Goal: Book appointment/travel/reservation

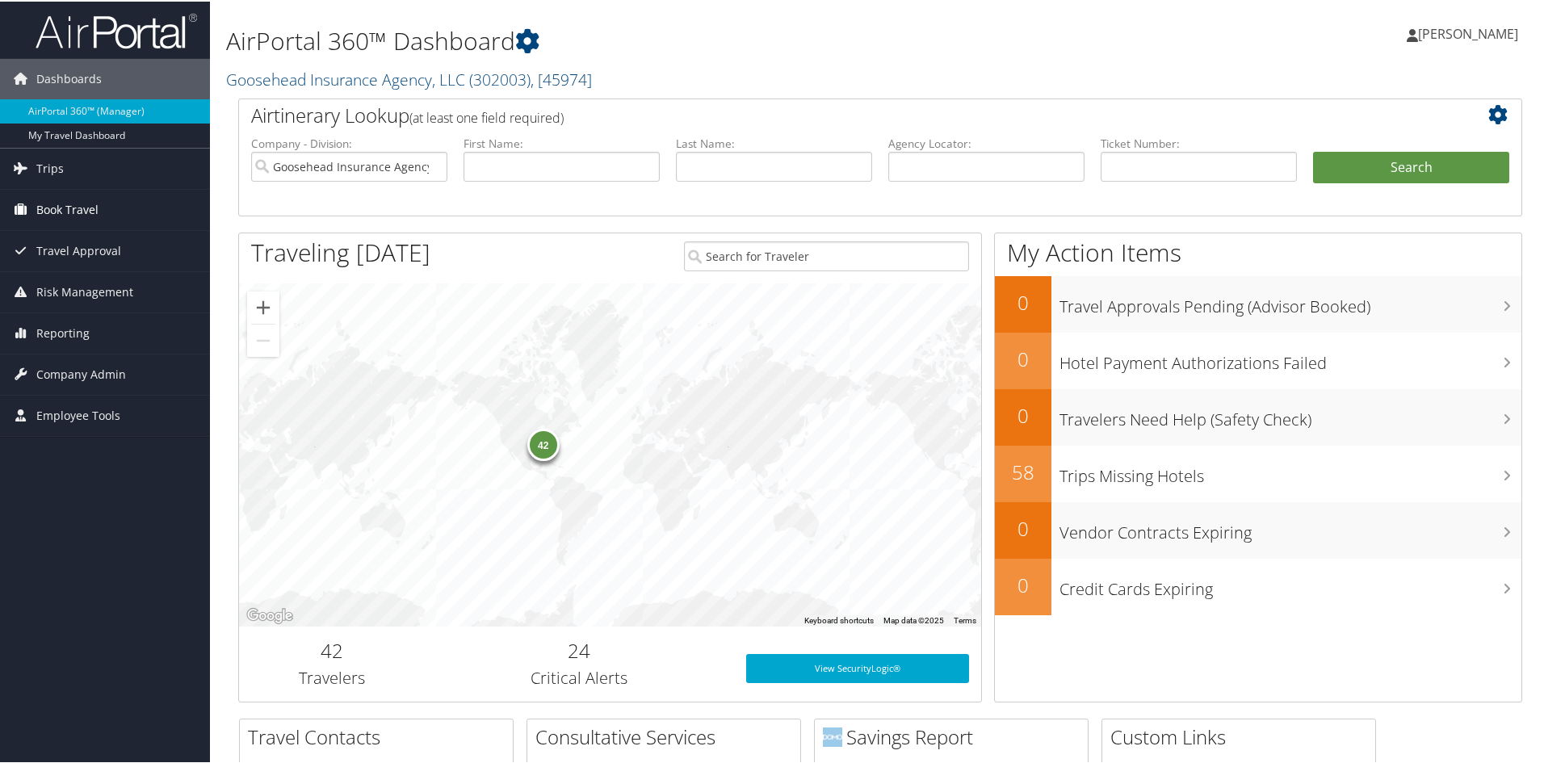
click at [81, 203] on span "Book Travel" at bounding box center [67, 208] width 62 height 40
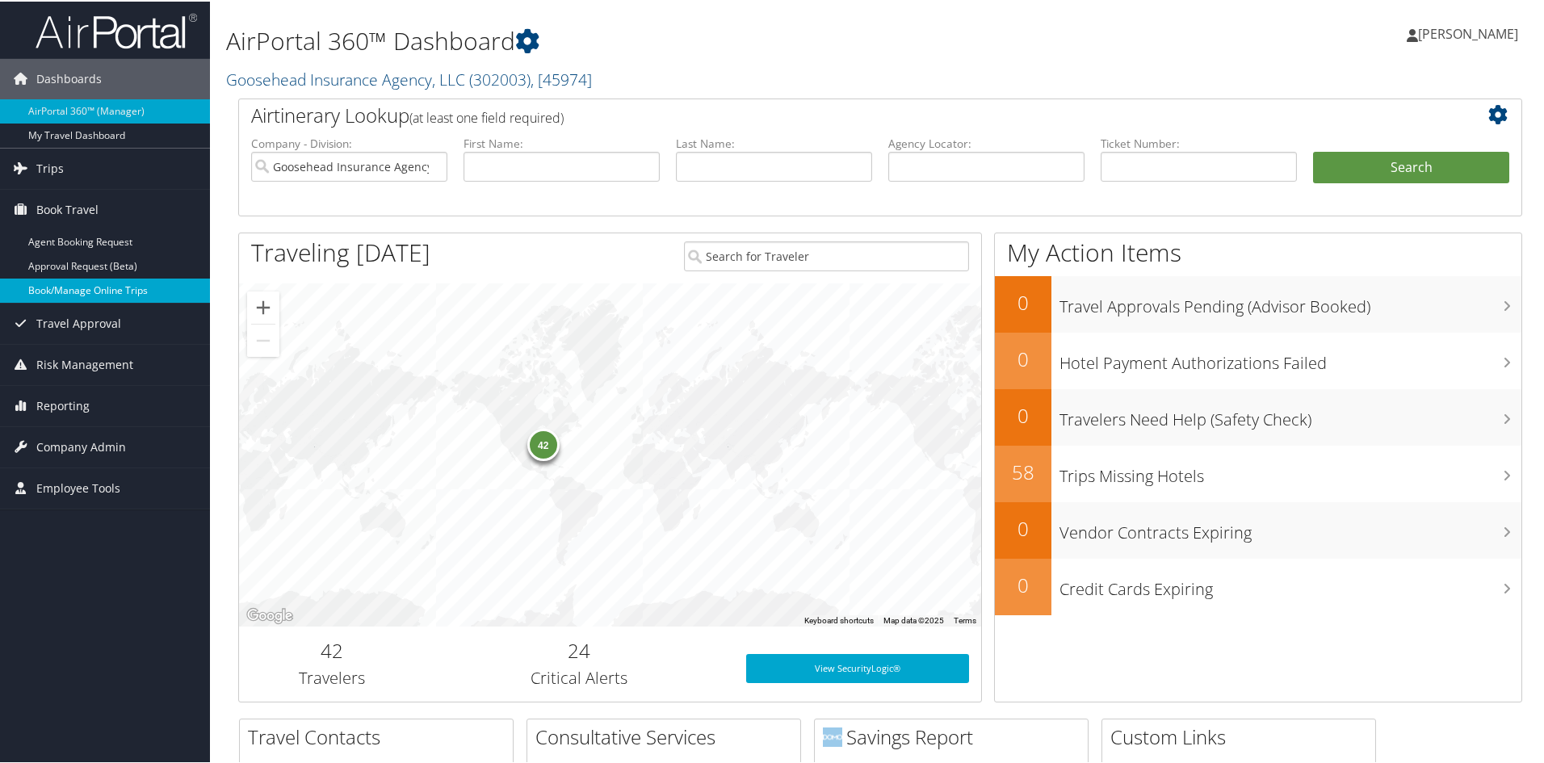
click at [103, 289] on link "Book/Manage Online Trips" at bounding box center [105, 289] width 210 height 24
click at [589, 661] on h2 "24" at bounding box center [579, 648] width 285 height 27
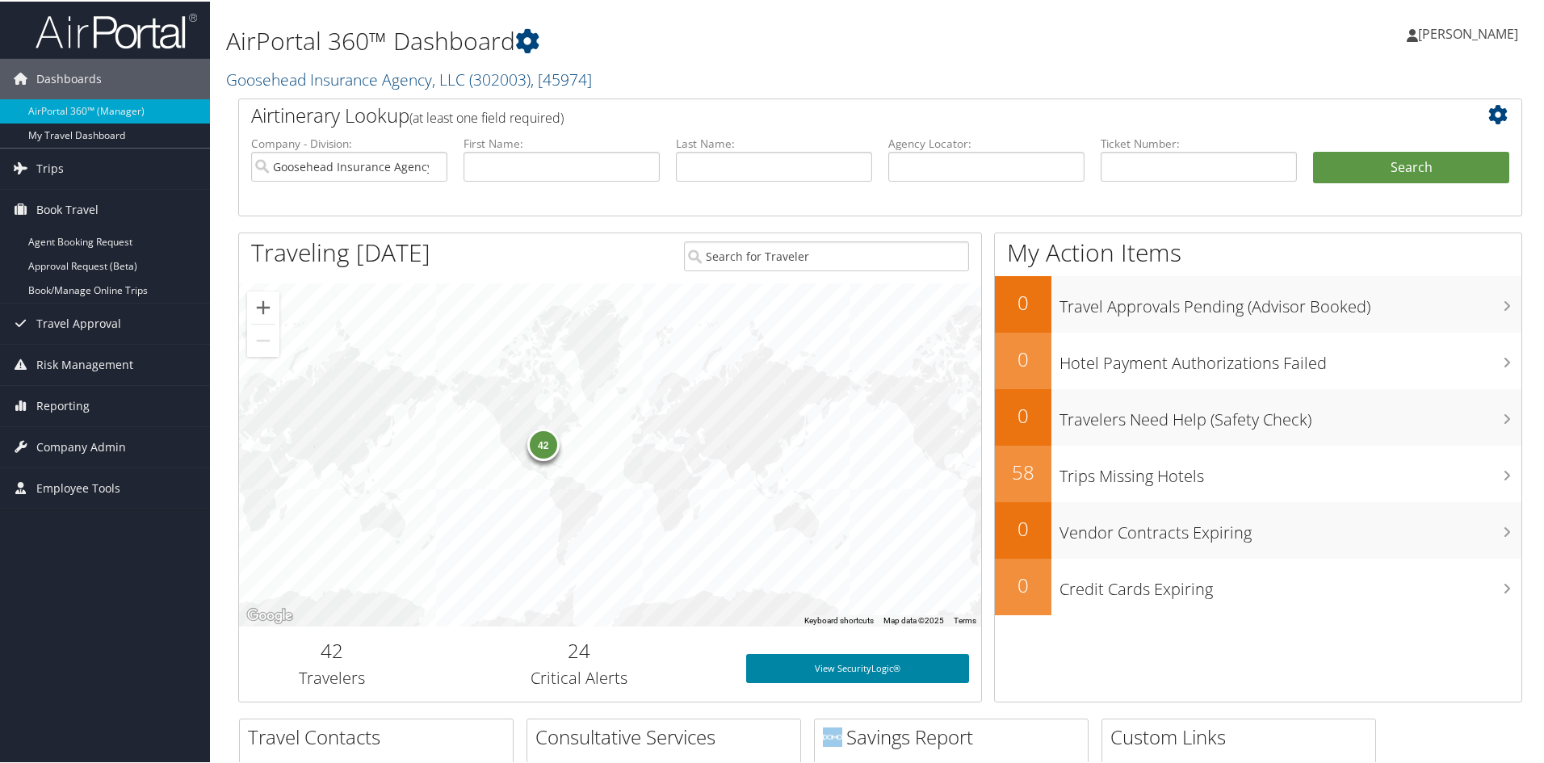
click at [835, 673] on link "View SecurityLogic®" at bounding box center [857, 666] width 223 height 29
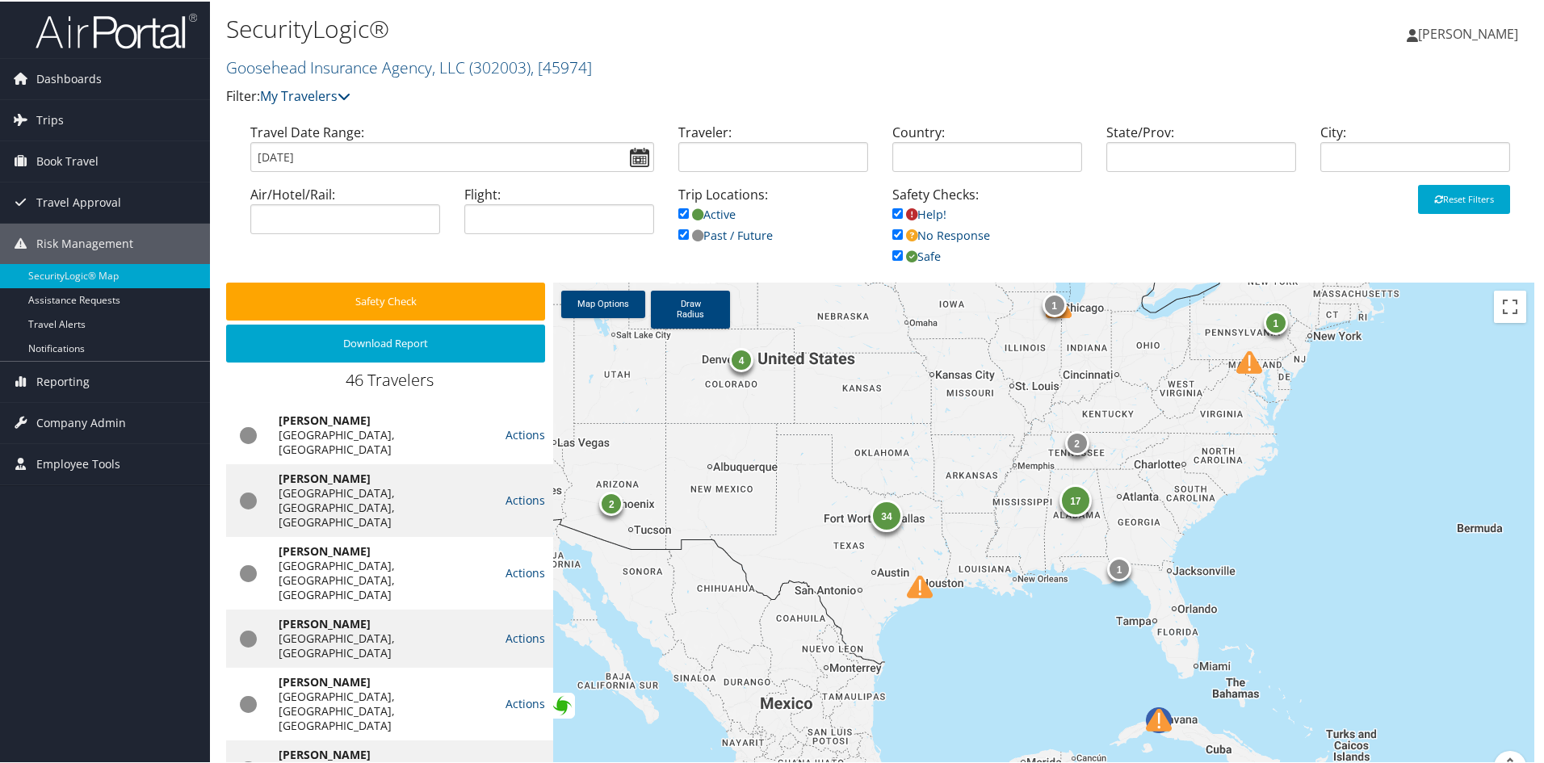
drag, startPoint x: 1086, startPoint y: 546, endPoint x: 924, endPoint y: 384, distance: 229.0
click at [924, 385] on div "1 1 34 4 4 17 2 1 2 1" at bounding box center [1043, 541] width 981 height 520
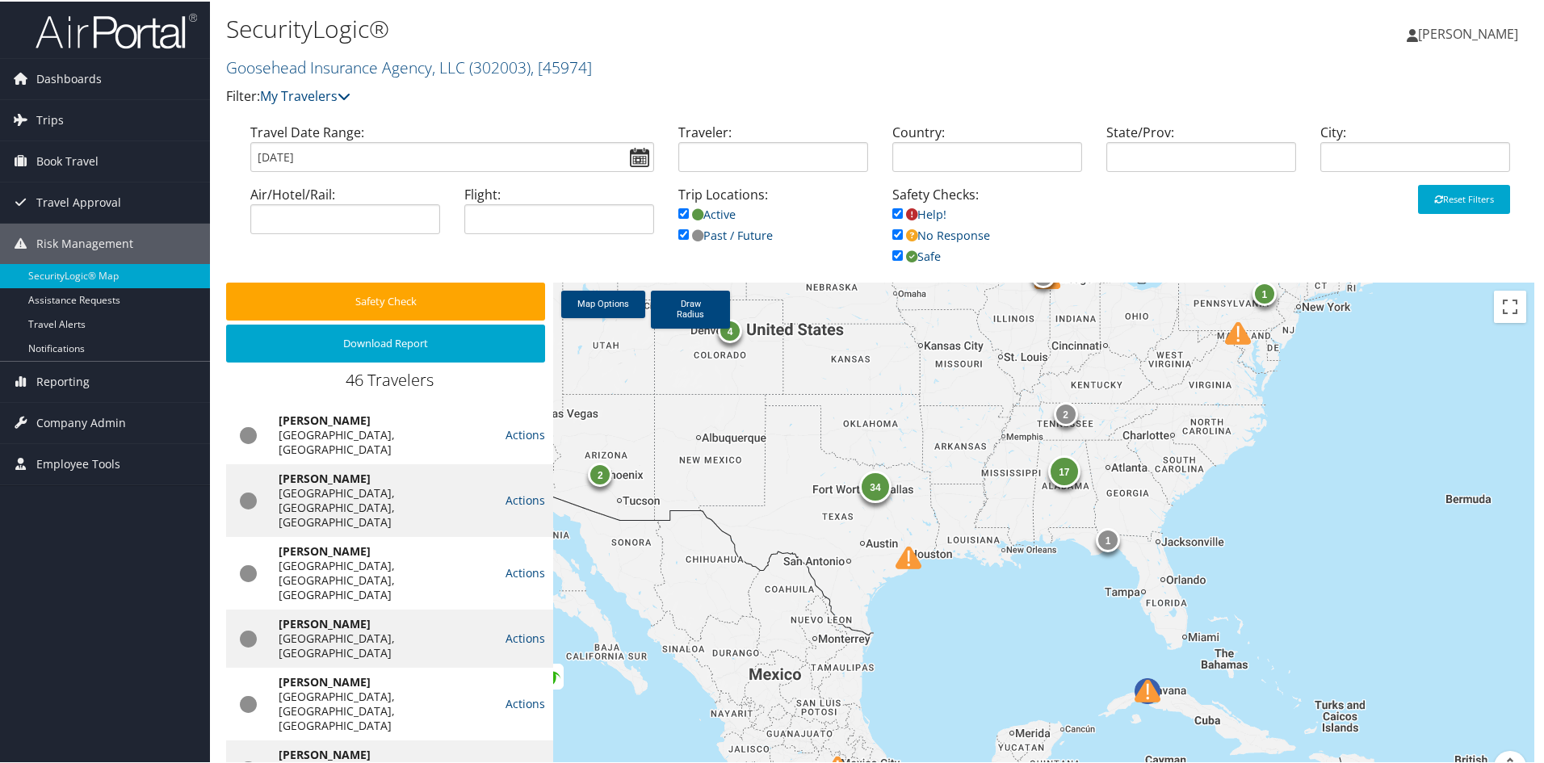
click at [905, 557] on img at bounding box center [917, 565] width 57 height 57
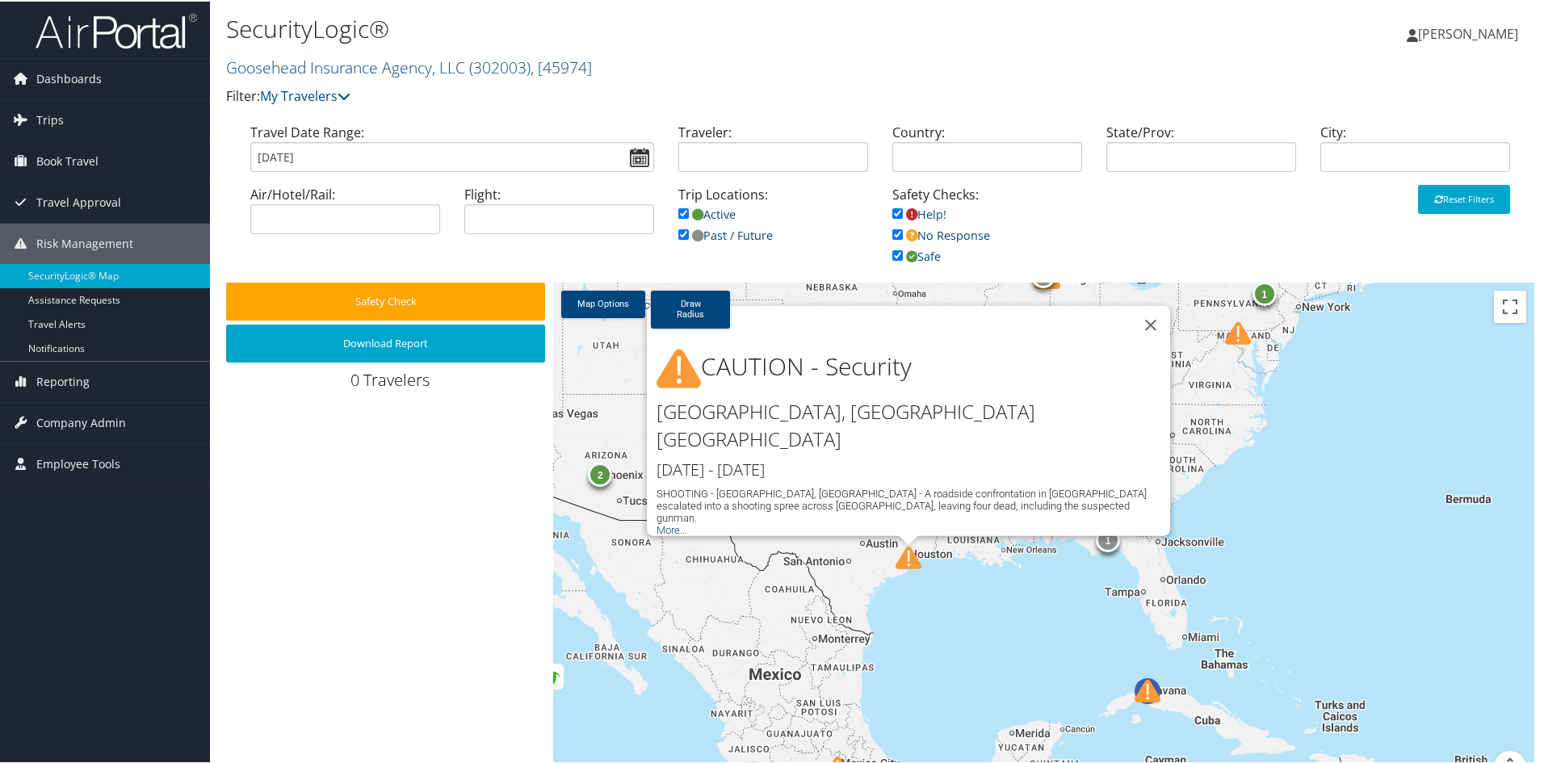
click at [667, 522] on link "More..." at bounding box center [671, 528] width 31 height 12
click at [1147, 343] on button "Close" at bounding box center [1150, 323] width 39 height 39
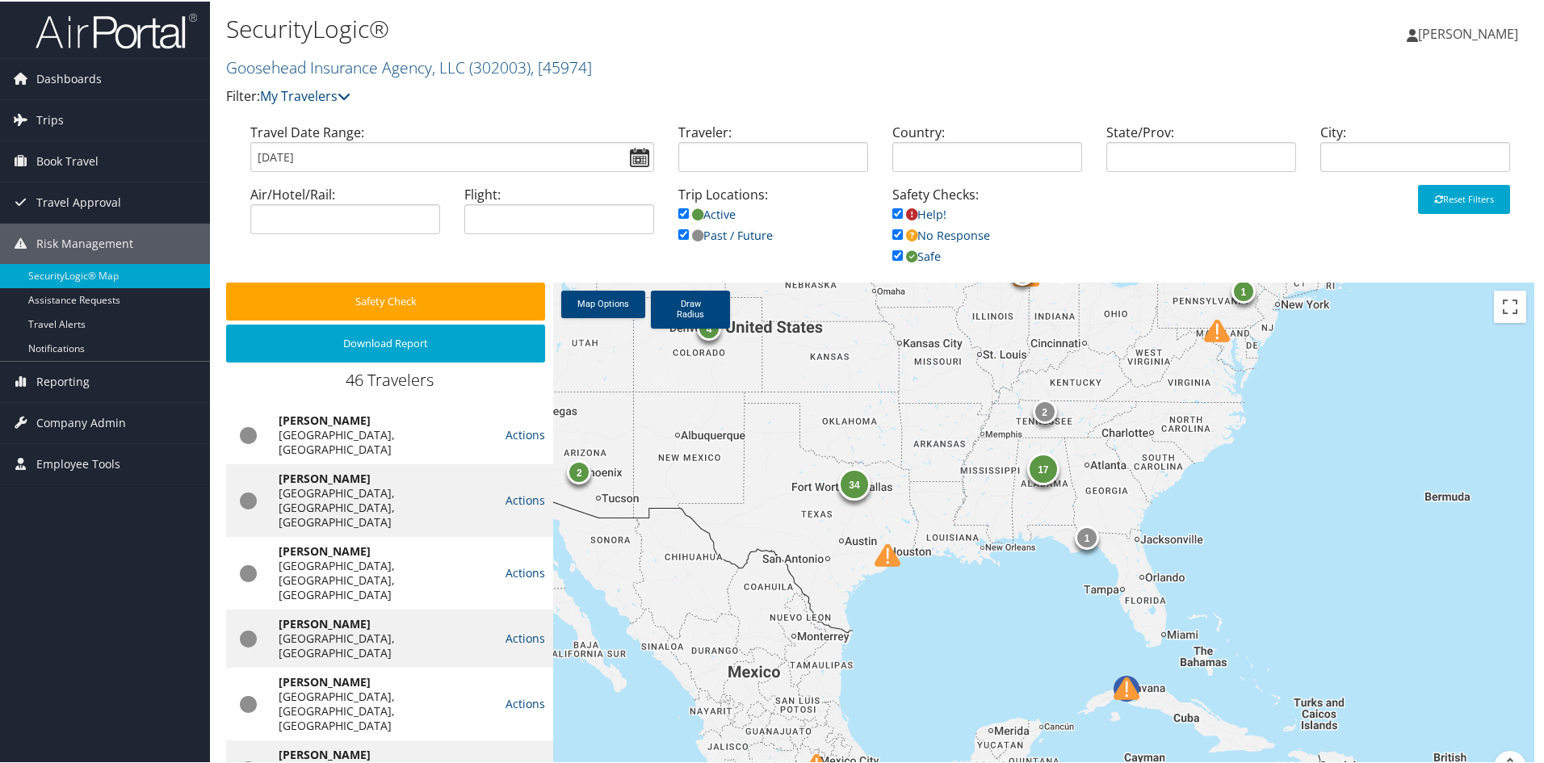
drag, startPoint x: 1046, startPoint y: 670, endPoint x: 1023, endPoint y: 667, distance: 22.8
click at [1023, 667] on div "1 1 34 4 17 2 2 1" at bounding box center [1043, 541] width 981 height 520
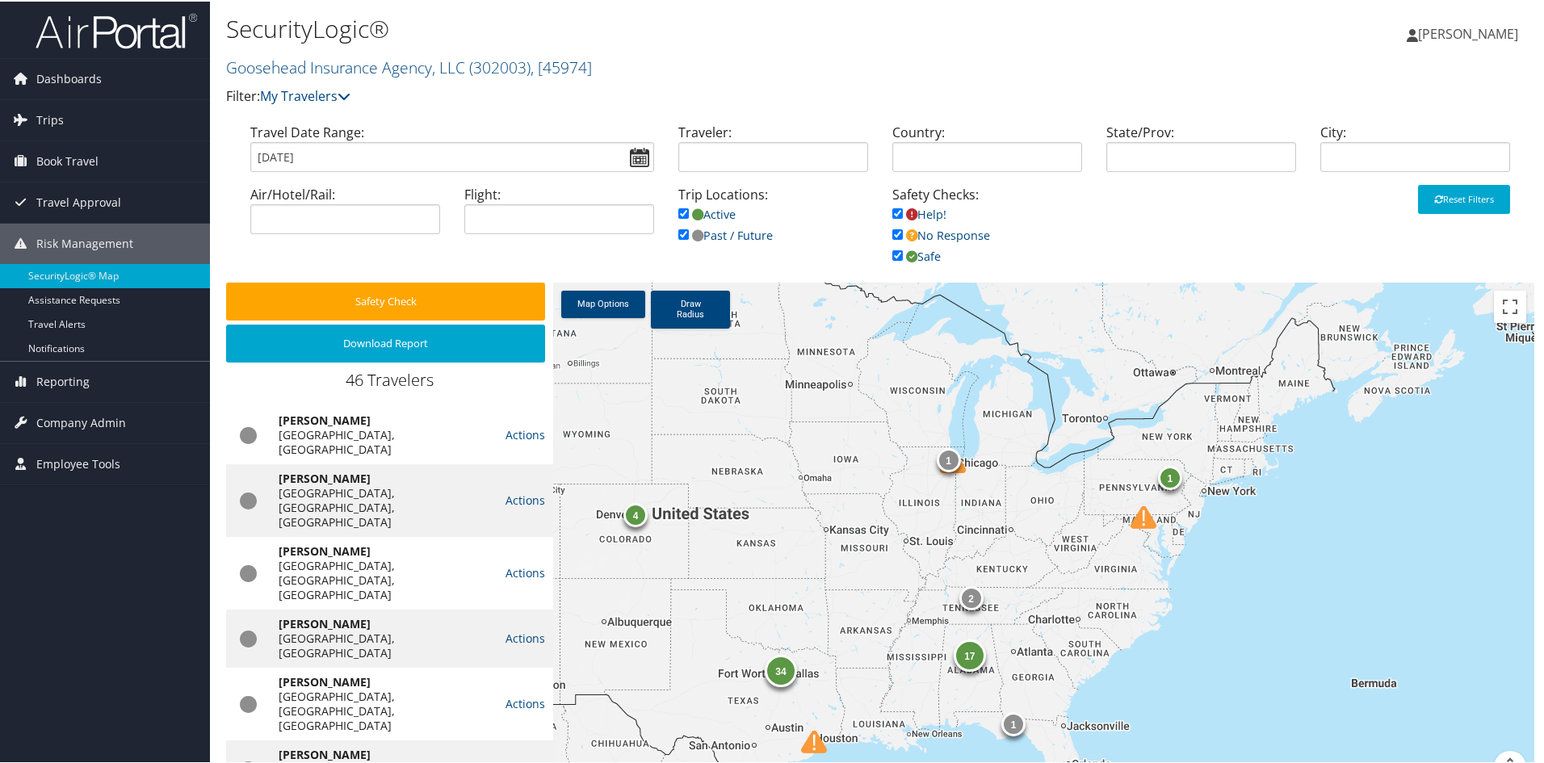
drag, startPoint x: 1245, startPoint y: 445, endPoint x: 1179, endPoint y: 621, distance: 188.1
click at [1179, 621] on div "1 1 34 4 17 2 2 1" at bounding box center [1043, 541] width 981 height 520
click at [959, 472] on img at bounding box center [961, 472] width 57 height 57
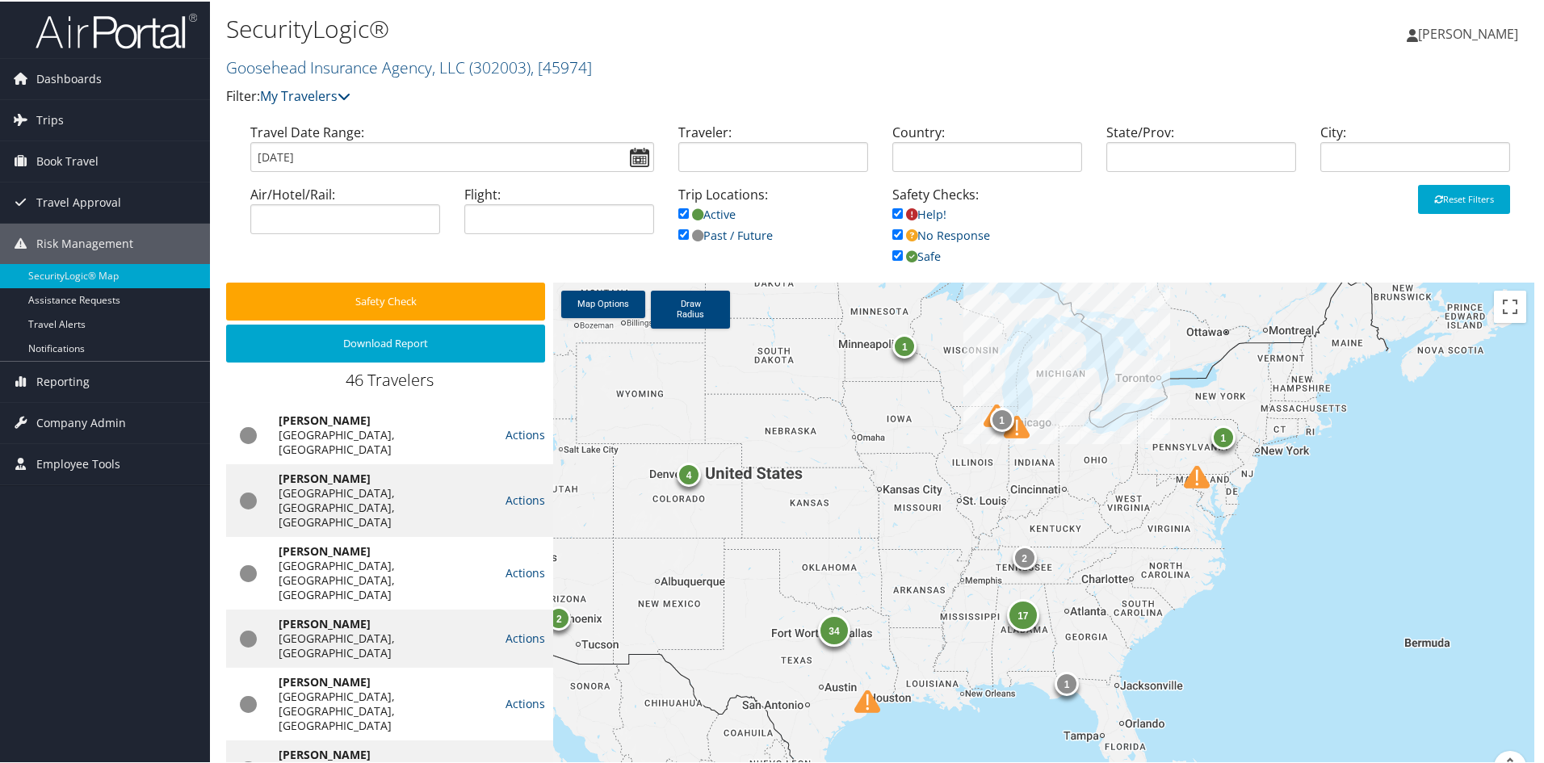
drag, startPoint x: 794, startPoint y: 457, endPoint x: 715, endPoint y: 488, distance: 84.1
click at [716, 487] on div "1 1 34 4 17 2 2 1 1" at bounding box center [1043, 541] width 981 height 520
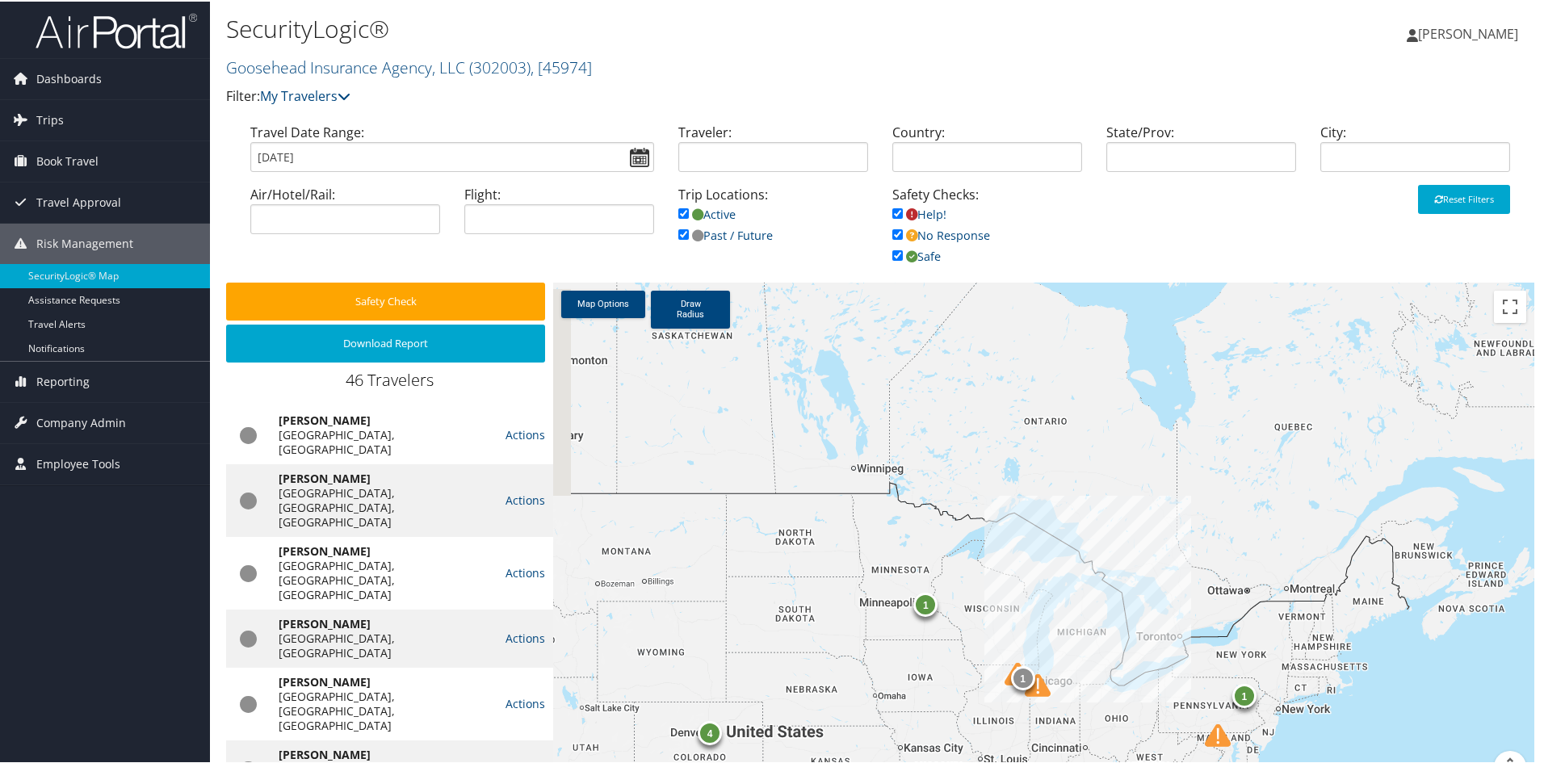
drag, startPoint x: 1202, startPoint y: 390, endPoint x: 1329, endPoint y: 558, distance: 210.4
click at [1365, 572] on div "1 1 34 4 17 2 2 1 1" at bounding box center [1043, 541] width 981 height 520
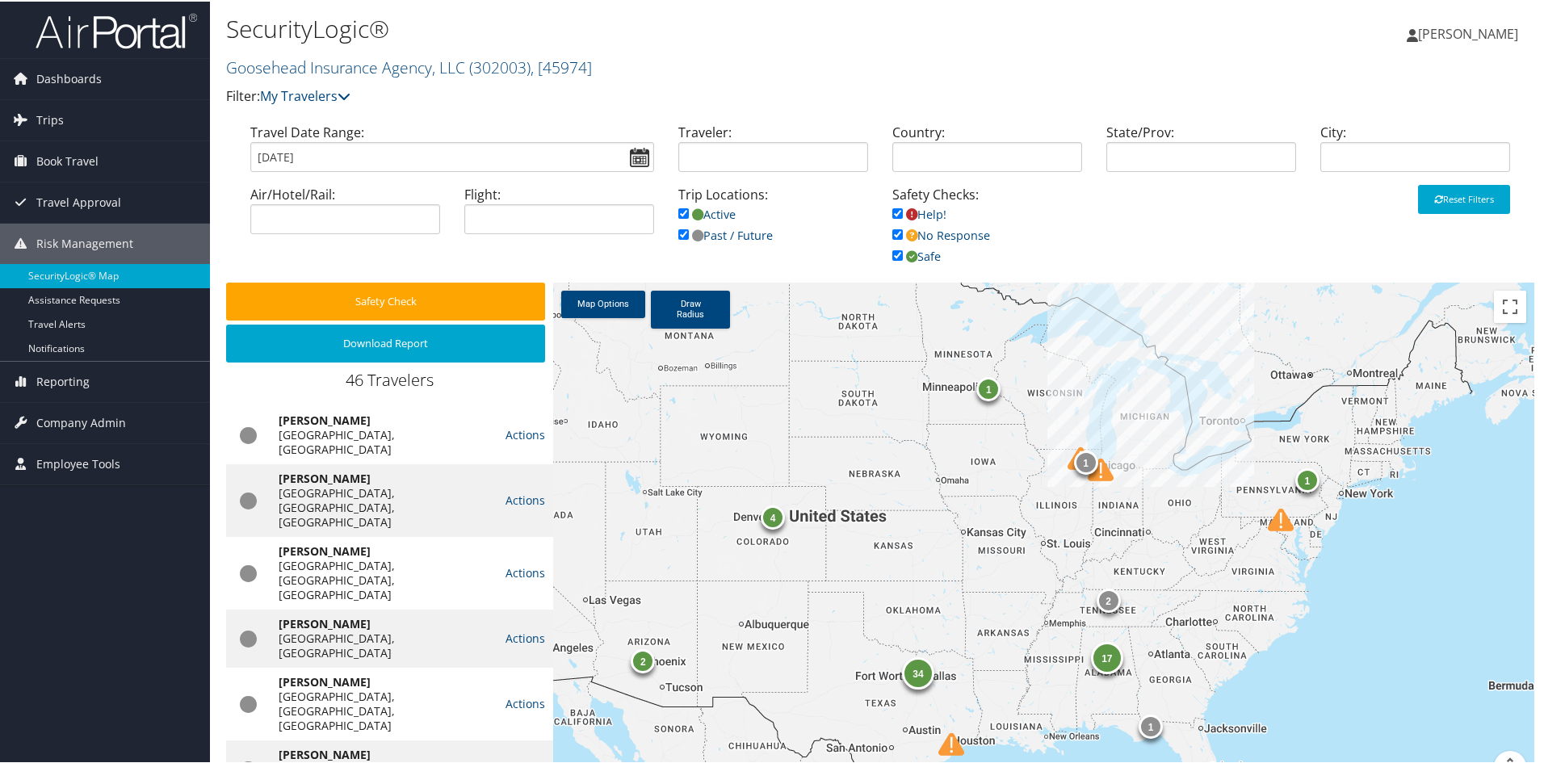
drag, startPoint x: 1122, startPoint y: 702, endPoint x: 1181, endPoint y: 484, distance: 225.8
click at [1181, 484] on div "1 1 34 4 17 2 2 1 1" at bounding box center [1043, 541] width 981 height 520
click at [1085, 457] on img at bounding box center [1109, 477] width 57 height 57
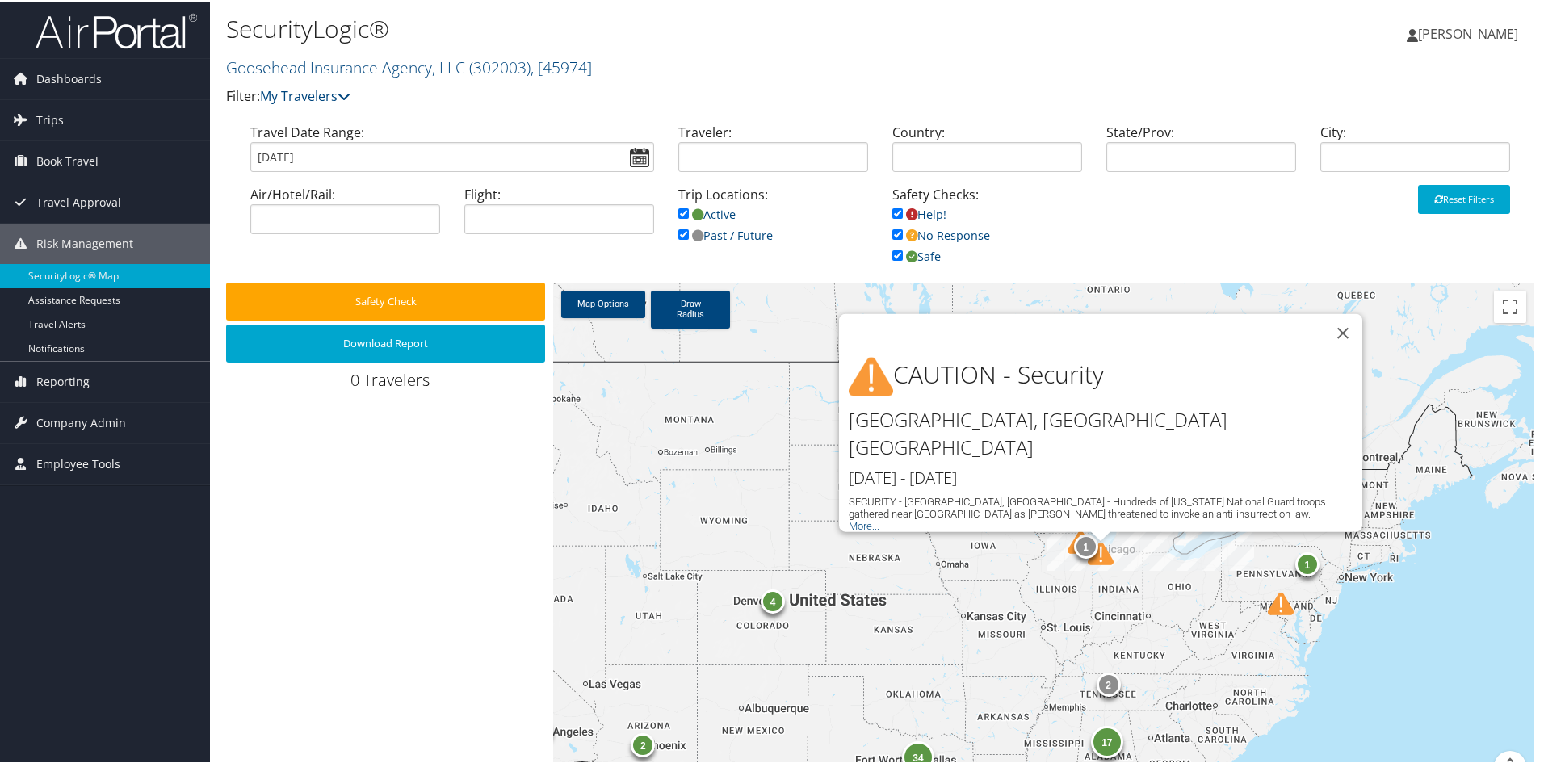
drag, startPoint x: 1075, startPoint y: 542, endPoint x: 1094, endPoint y: 550, distance: 21.0
click at [1076, 542] on img at bounding box center [1089, 550] width 57 height 57
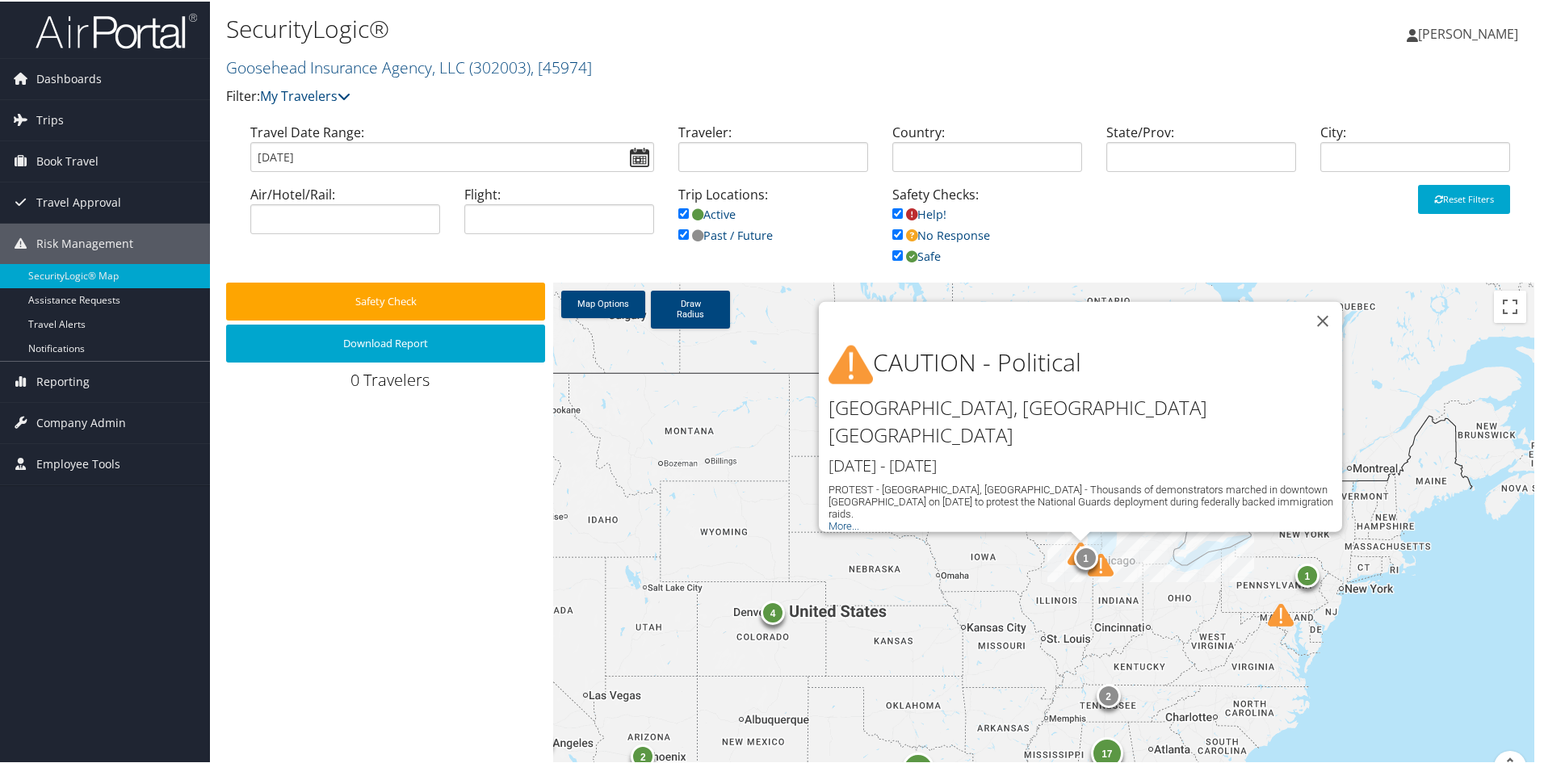
click at [1082, 560] on img at bounding box center [1109, 572] width 57 height 57
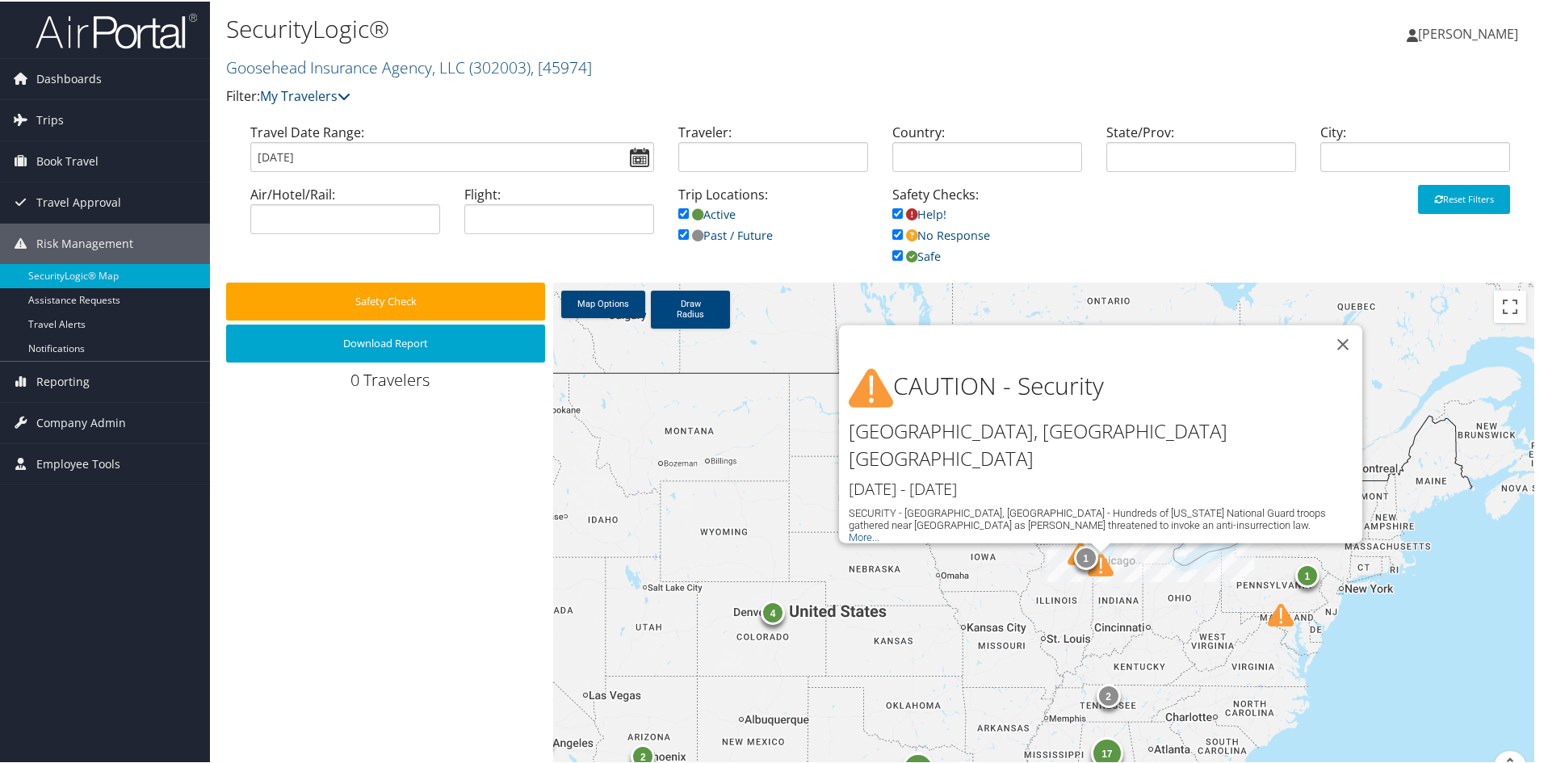
click at [1081, 556] on img at bounding box center [1109, 572] width 57 height 57
click at [1092, 555] on img at bounding box center [1109, 572] width 57 height 57
click at [756, 622] on div "1 1 34 4 17 2 2 1 1 4 CAUTION - Security [GEOGRAPHIC_DATA], [GEOGRAPHIC_DATA] […" at bounding box center [1043, 541] width 981 height 520
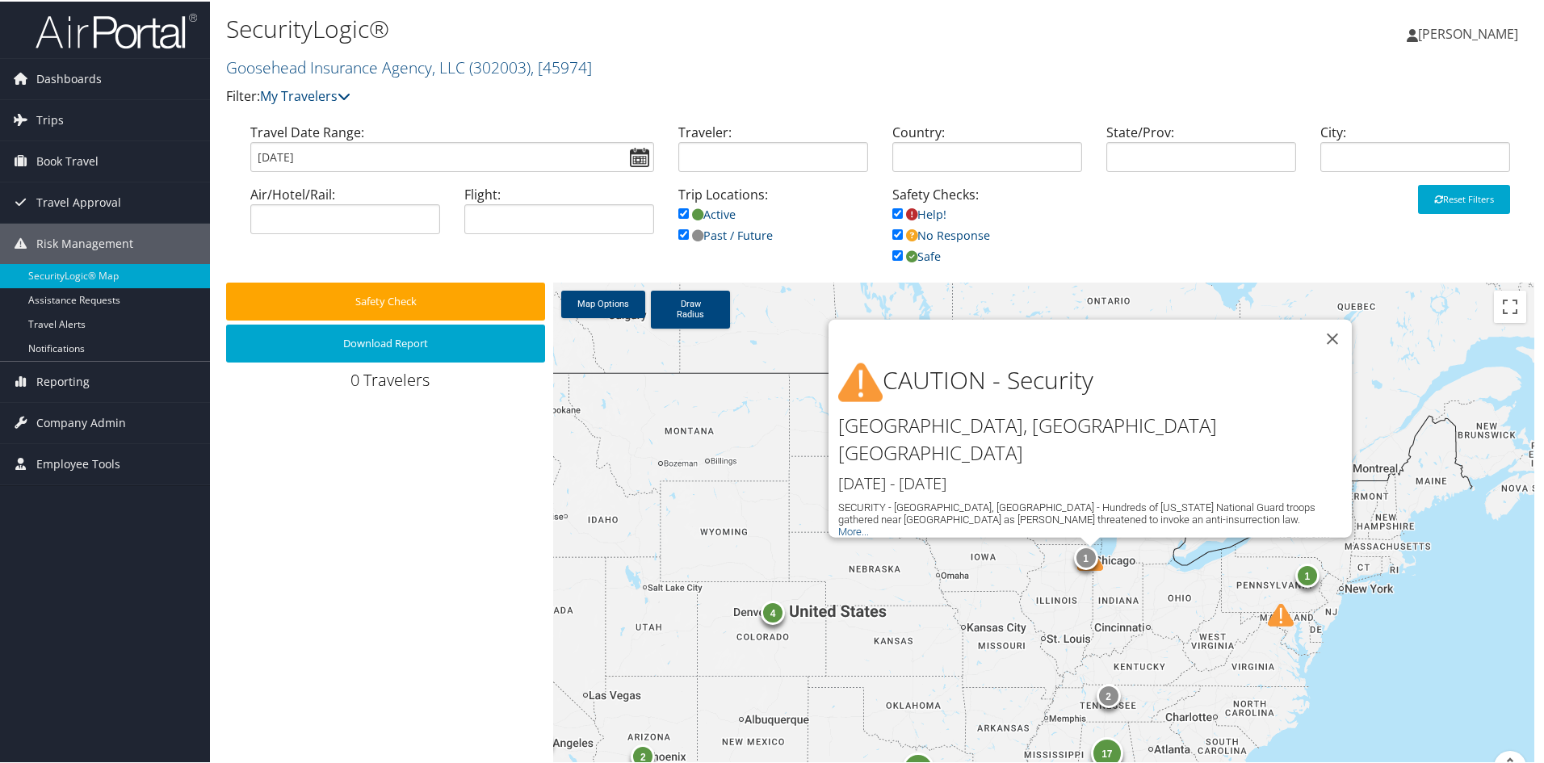
click at [774, 613] on div "4" at bounding box center [773, 611] width 24 height 24
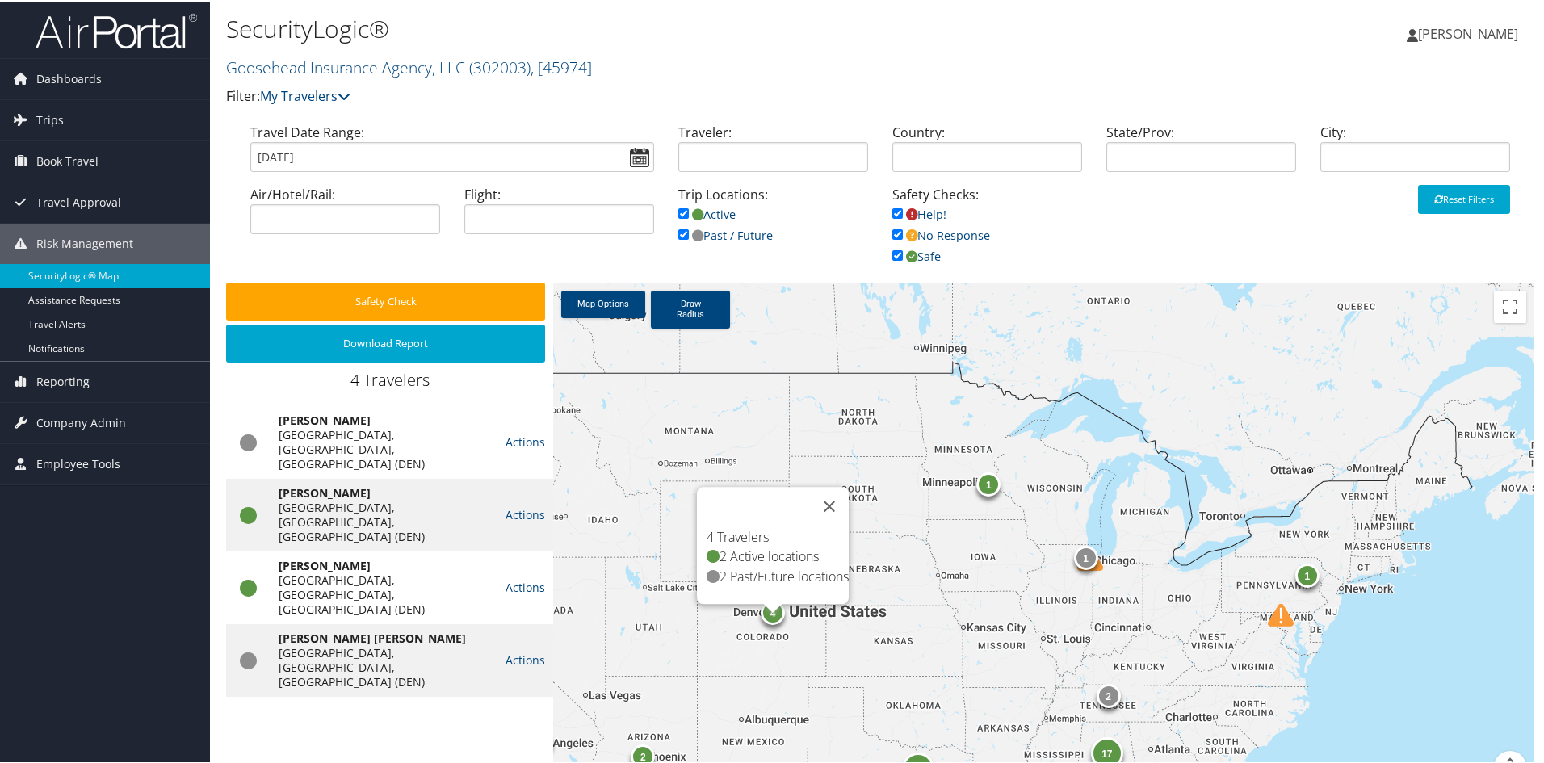
click at [1081, 560] on img at bounding box center [1099, 567] width 57 height 57
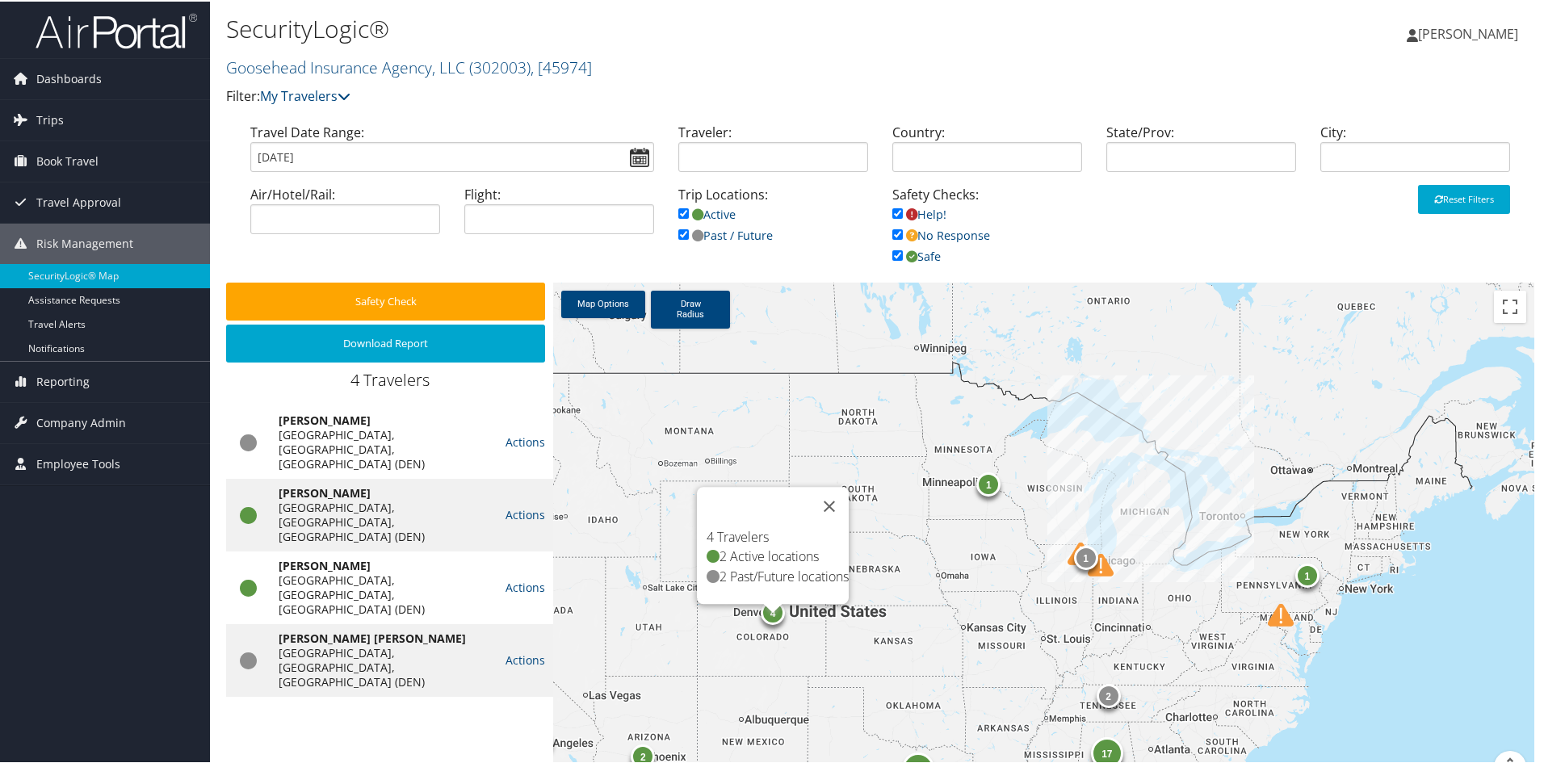
click at [1081, 558] on img at bounding box center [1109, 572] width 57 height 57
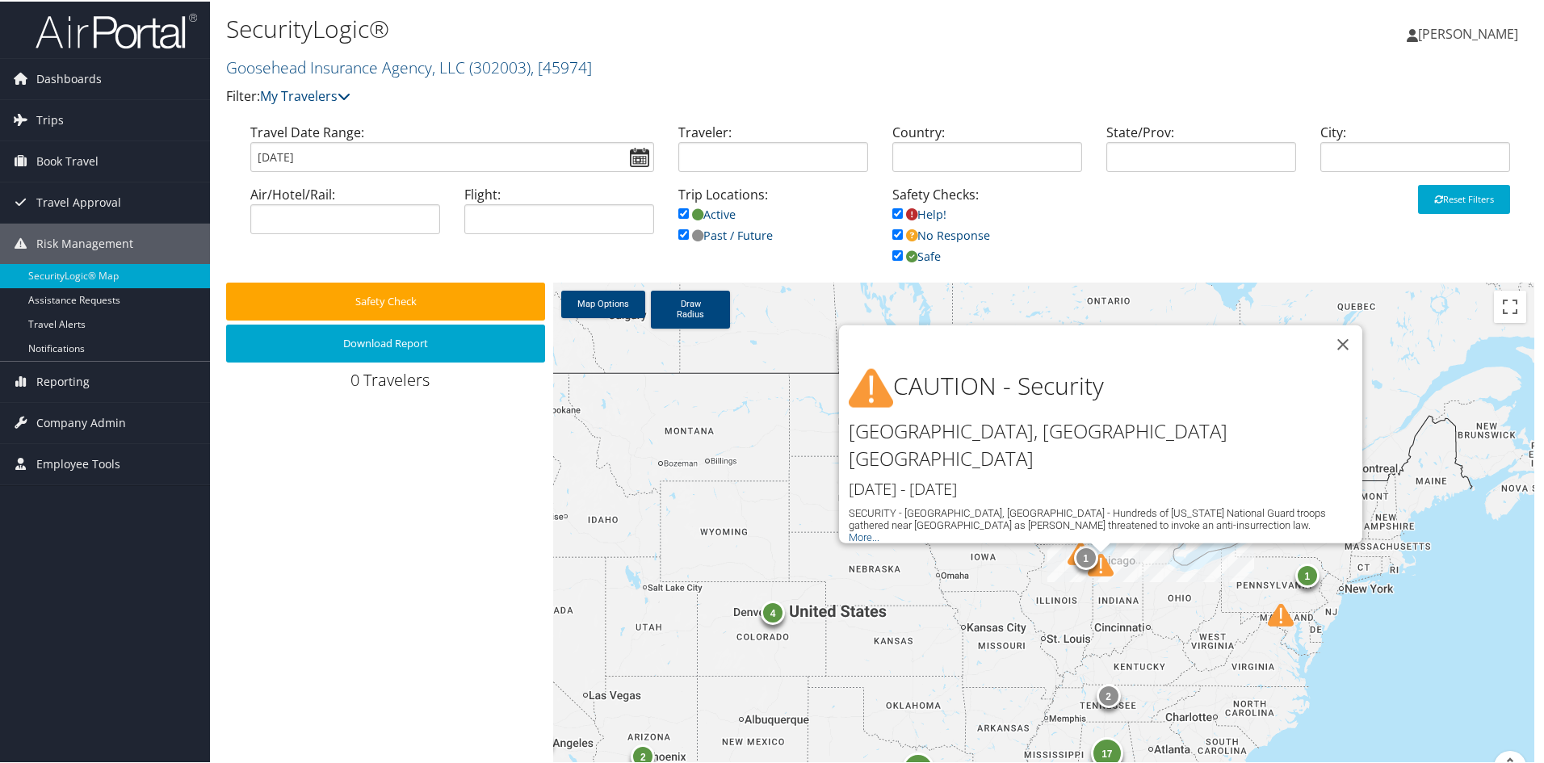
click at [984, 577] on div "1 1 34 4 17 2 2 1 1 4 CAUTION - Security [GEOGRAPHIC_DATA], [GEOGRAPHIC_DATA] […" at bounding box center [1043, 541] width 981 height 520
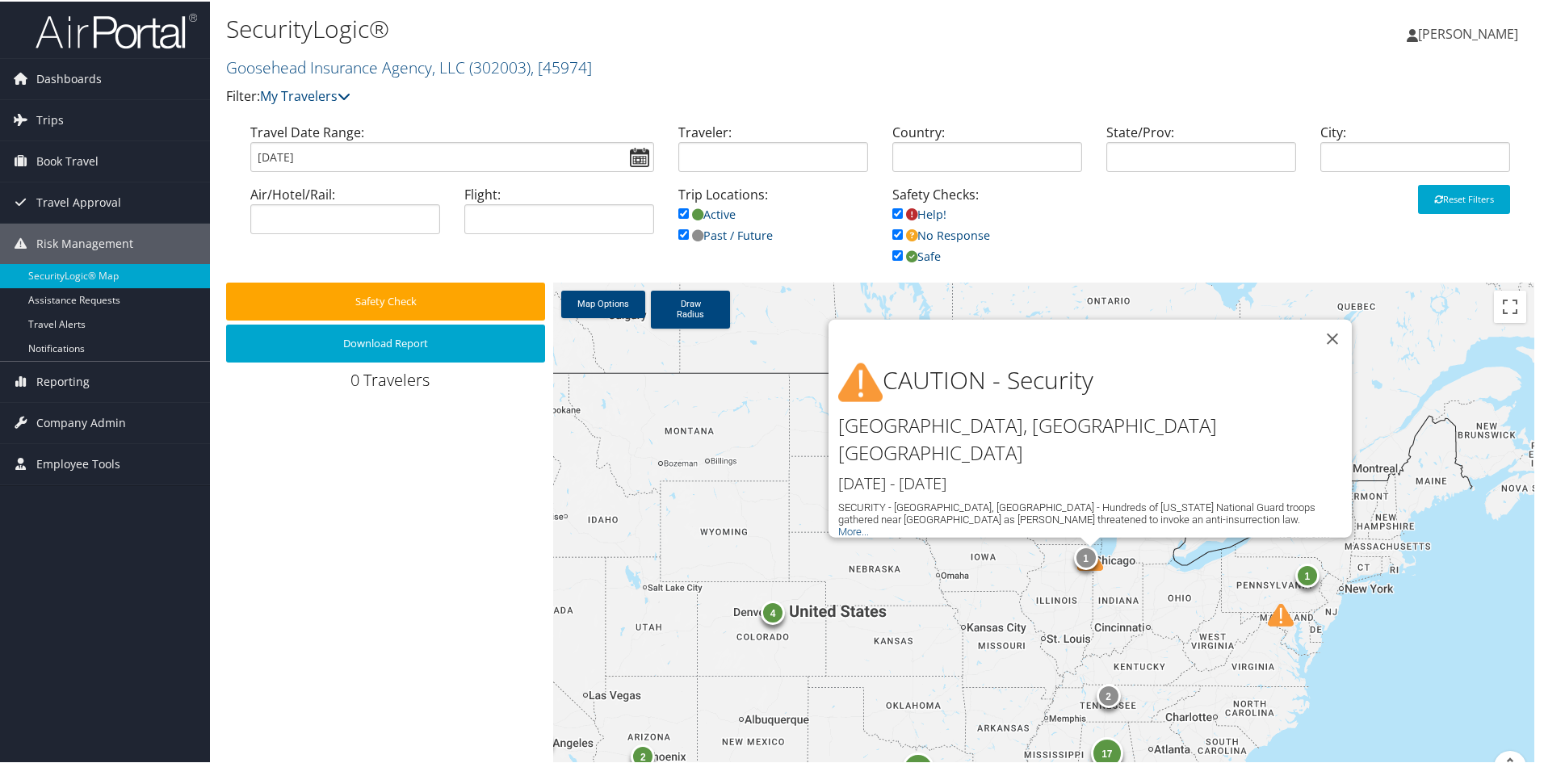
click at [1071, 648] on div "1 1 34 4 17 2 2 1 1 4 CAUTION - Security [GEOGRAPHIC_DATA], [GEOGRAPHIC_DATA] […" at bounding box center [1043, 541] width 981 height 520
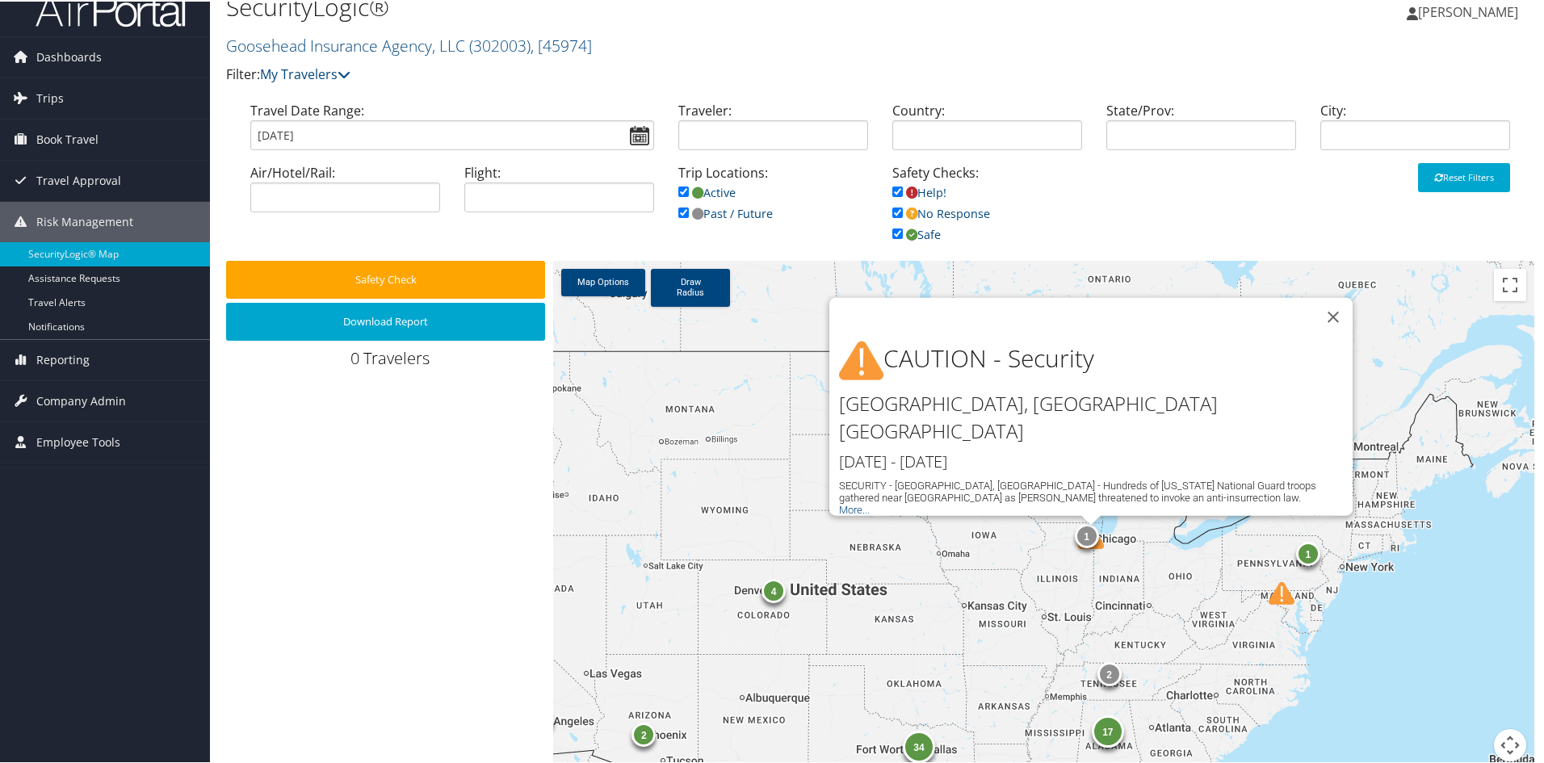
scroll to position [38, 0]
